Goal: Navigation & Orientation: Find specific page/section

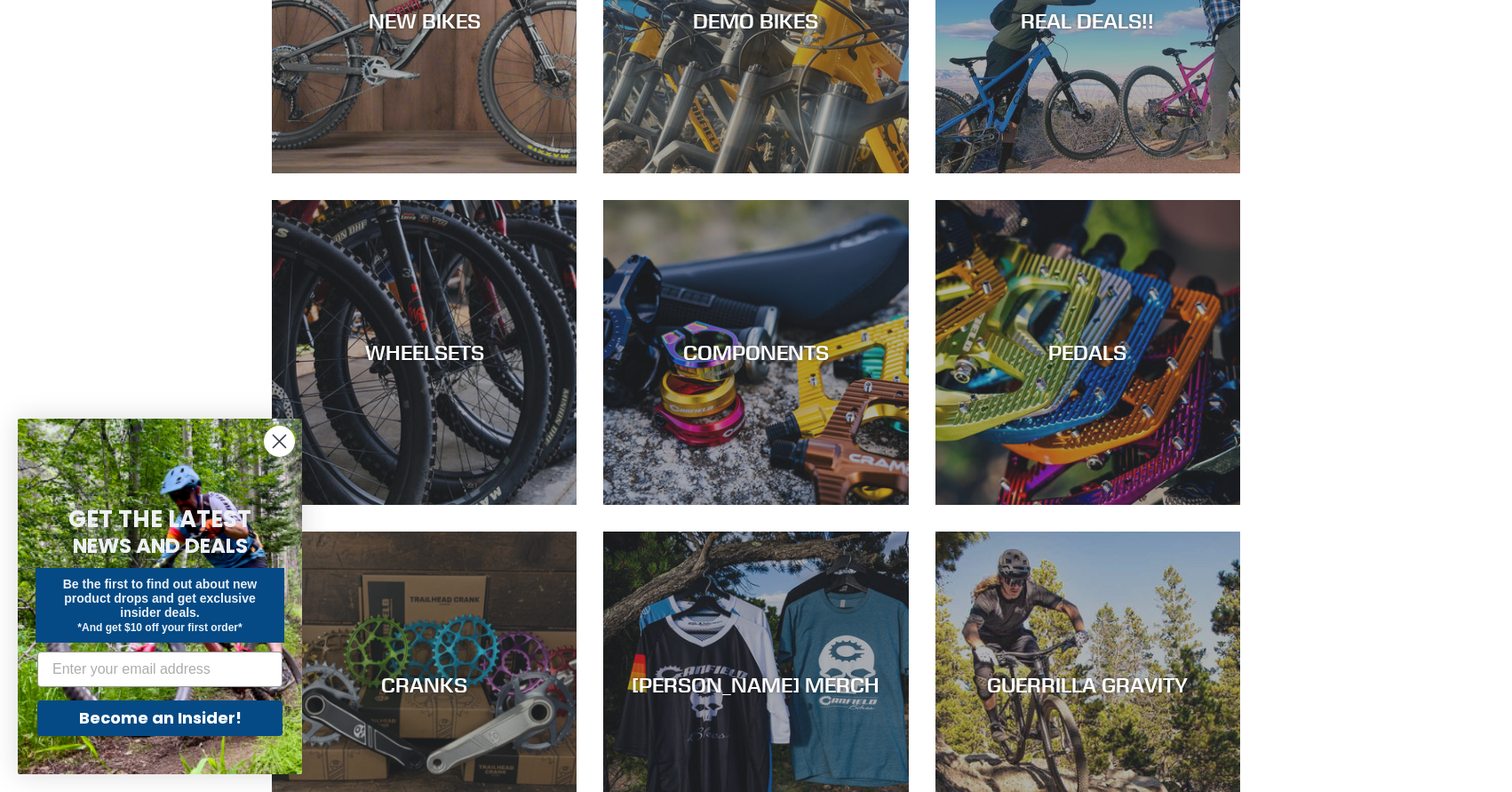
scroll to position [70, 0]
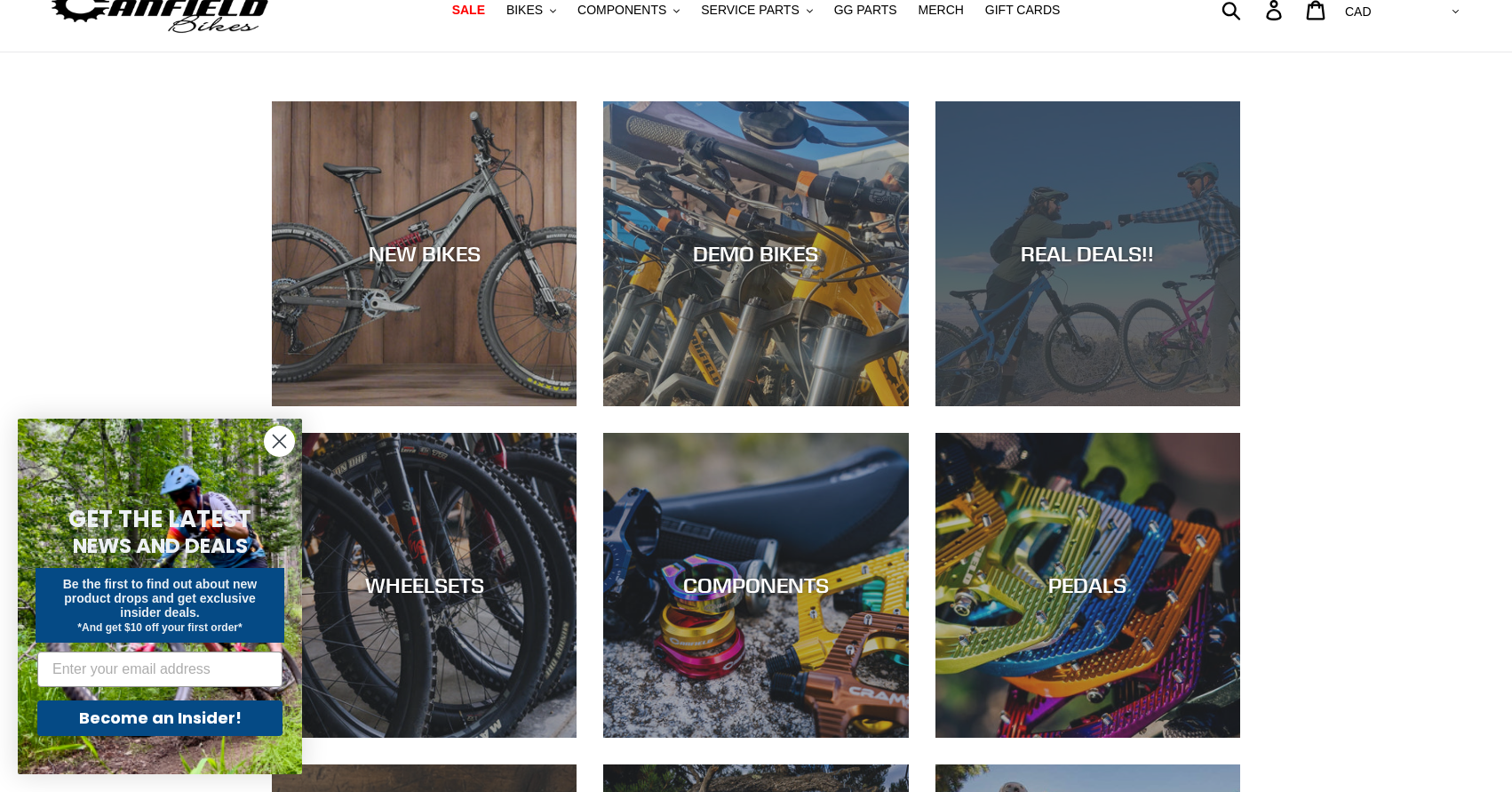
click at [1133, 253] on div "REAL DEALS!!" at bounding box center [1088, 254] width 305 height 26
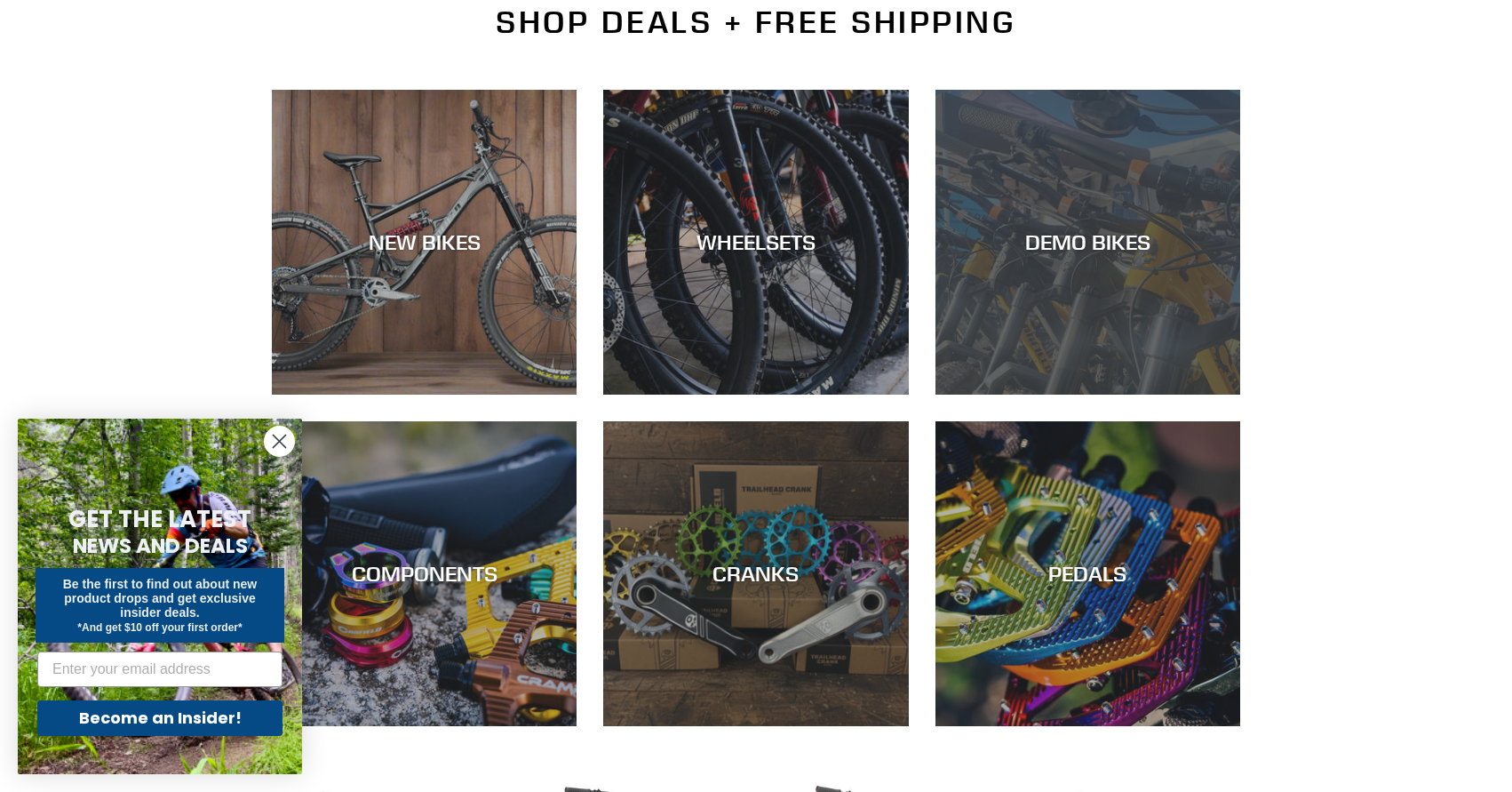
scroll to position [447, 0]
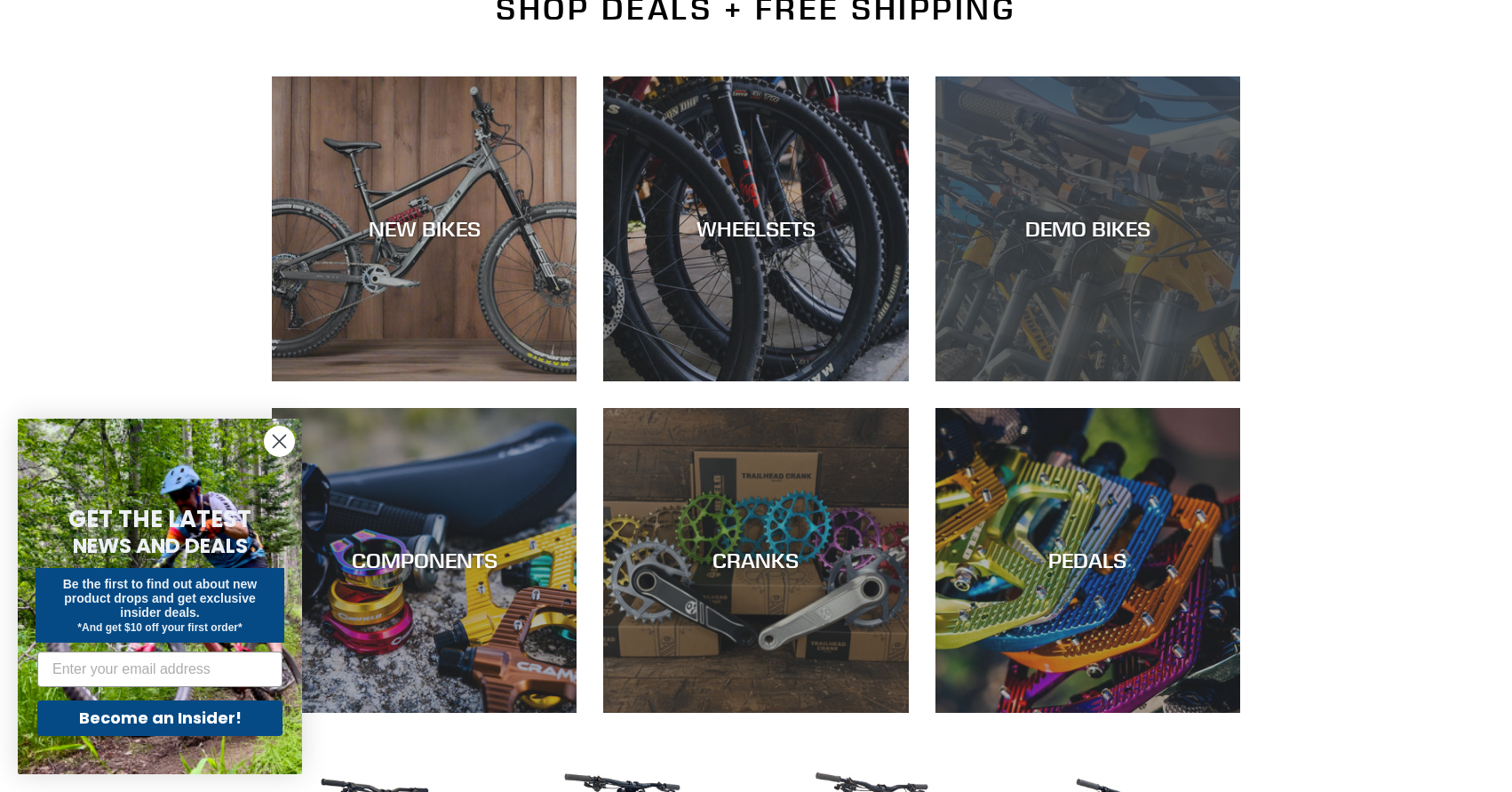
click at [1139, 381] on div "DEMO BIKES" at bounding box center [1088, 381] width 305 height 0
